Goal: Find specific page/section: Find specific page/section

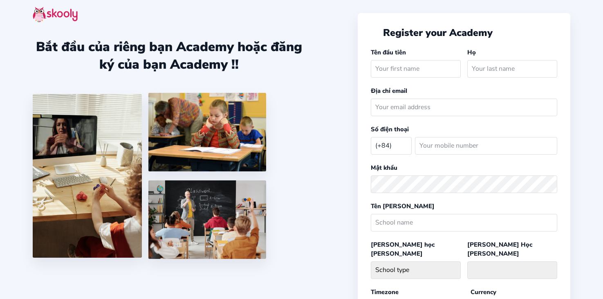
select select "VN"
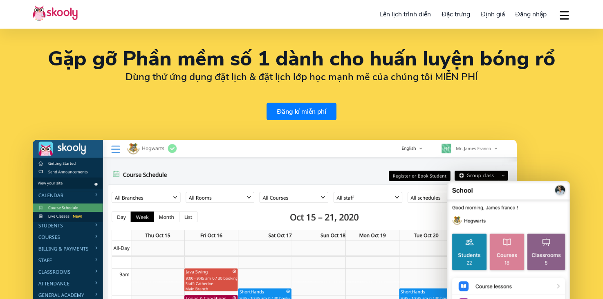
select select "vi"
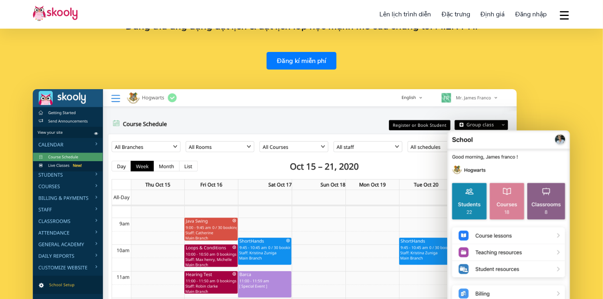
select select "84"
select select "Viet Nam"
select select "Asia/Ho_Chi_Minh"
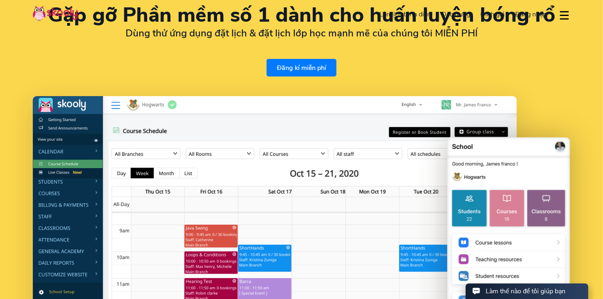
scroll to position [0, 0]
